Goal: Task Accomplishment & Management: Manage account settings

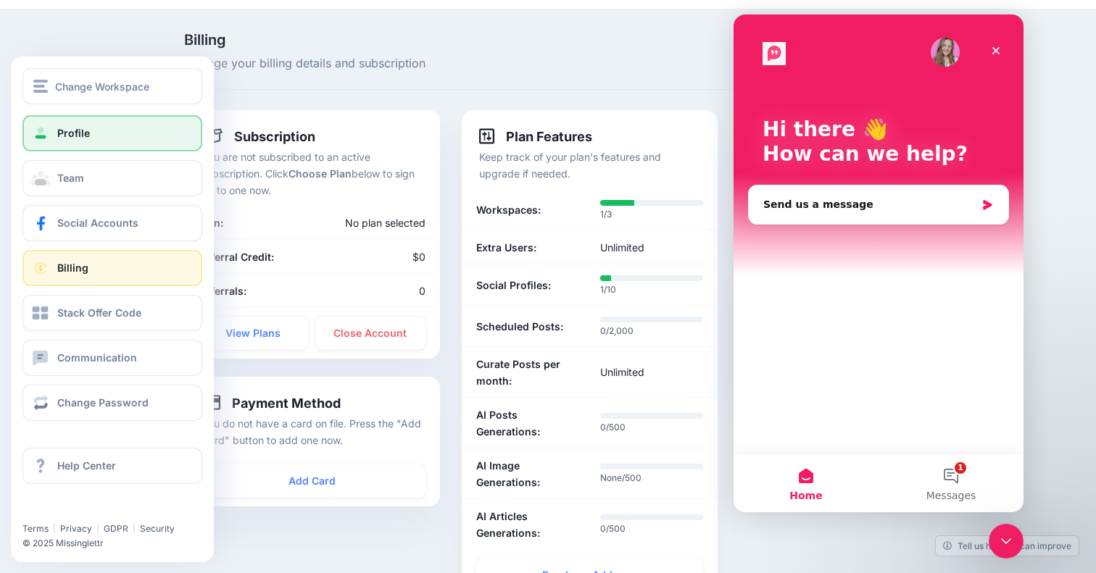
click at [54, 130] on link "Profile" at bounding box center [112, 133] width 180 height 36
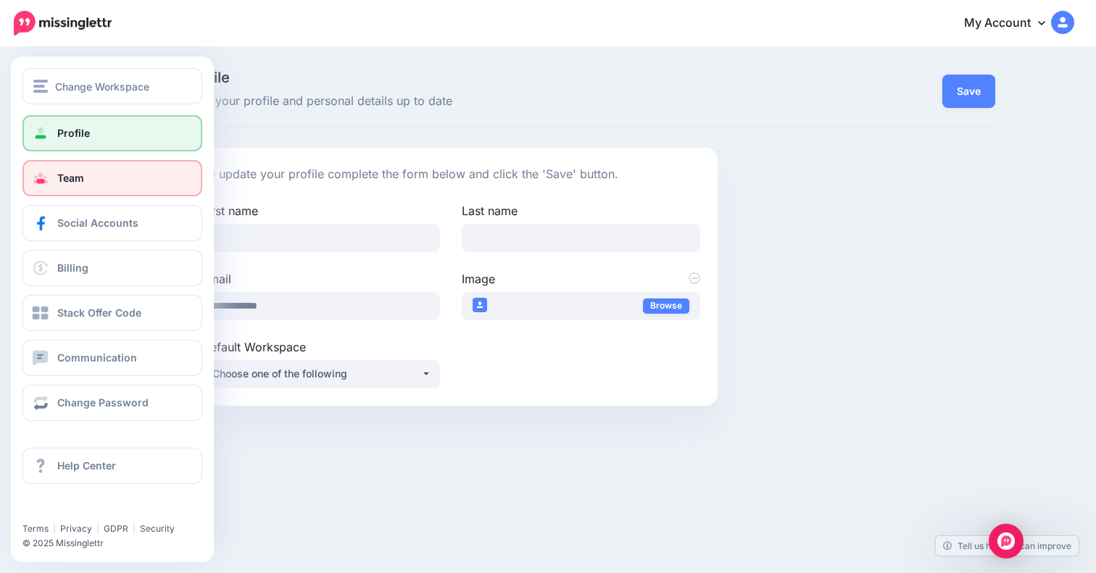
click at [39, 184] on span at bounding box center [40, 178] width 19 height 14
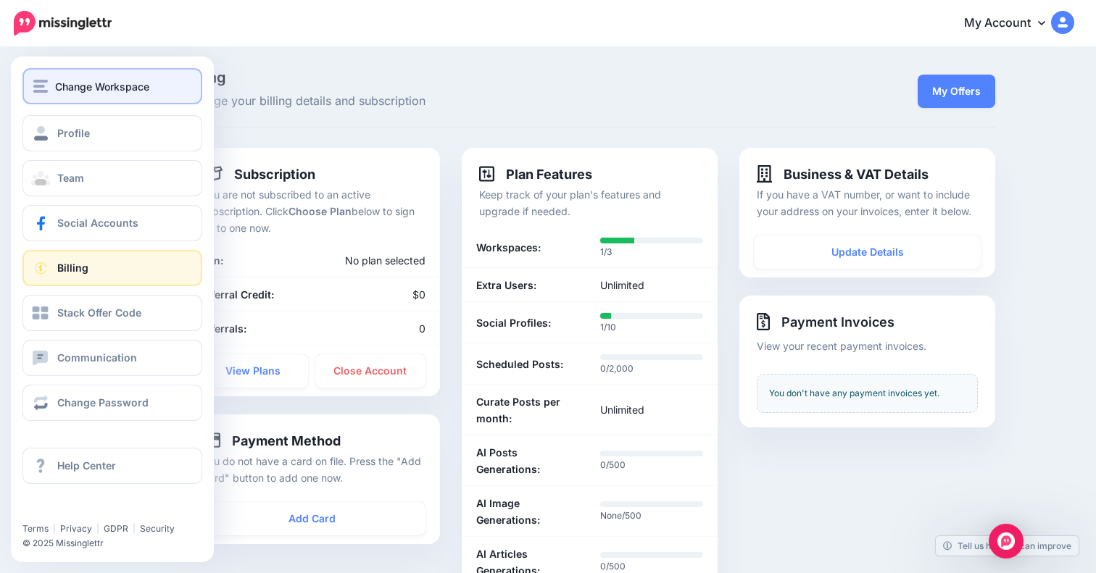
click at [46, 88] on img "button" at bounding box center [40, 86] width 14 height 13
